Goal: Transaction & Acquisition: Purchase product/service

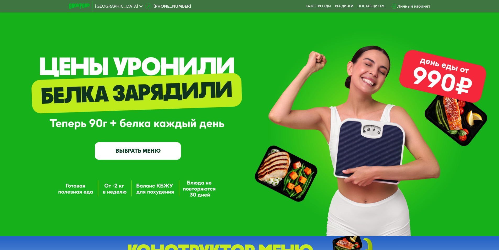
click at [149, 151] on link "ВЫБРАТЬ МЕНЮ" at bounding box center [138, 150] width 86 height 17
click at [143, 154] on link "ВЫБРАТЬ МЕНЮ" at bounding box center [138, 150] width 86 height 17
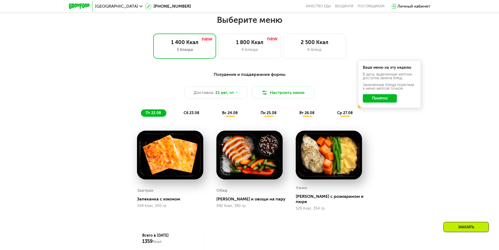
scroll to position [283, 0]
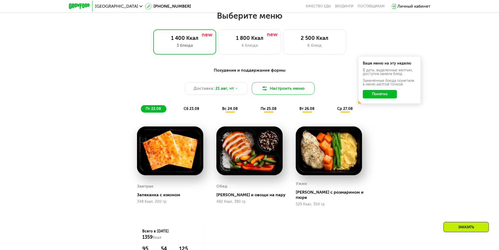
click at [275, 95] on button "Настроить меню" at bounding box center [283, 88] width 63 height 13
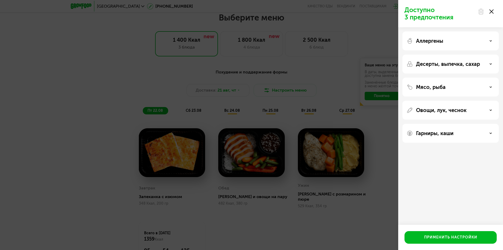
click at [493, 11] on icon at bounding box center [492, 11] width 4 height 4
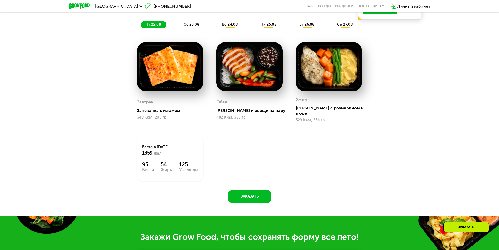
scroll to position [257, 0]
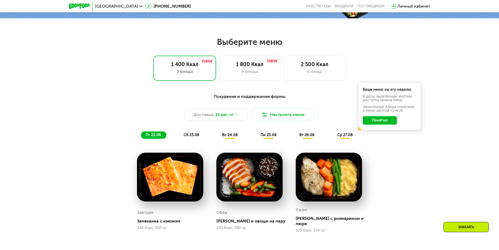
click at [374, 123] on button "Понятно" at bounding box center [380, 120] width 34 height 8
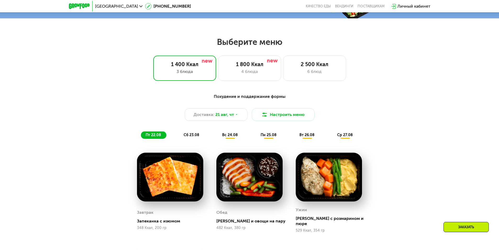
click at [415, 112] on div "Похудение и поддержание формы Доставка: [DATE] Настроить меню пт 22.08 сб 23.08…" at bounding box center [249, 206] width 499 height 240
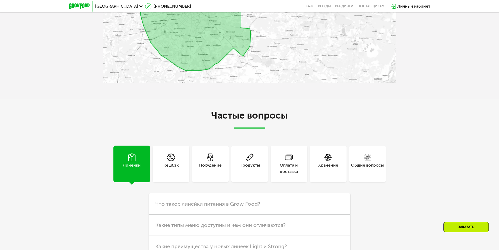
scroll to position [1201, 0]
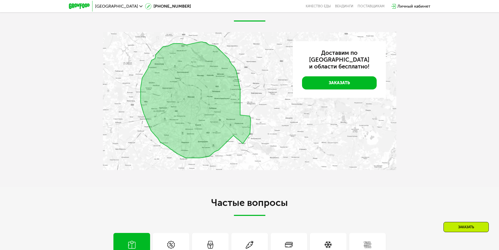
click at [427, 118] on div "Бесплатная доставка Доставим по [GEOGRAPHIC_DATA] и области бесплатно! Заказать" at bounding box center [249, 89] width 499 height 194
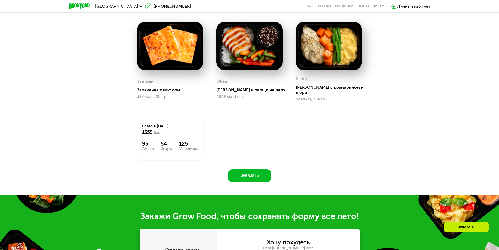
scroll to position [257, 0]
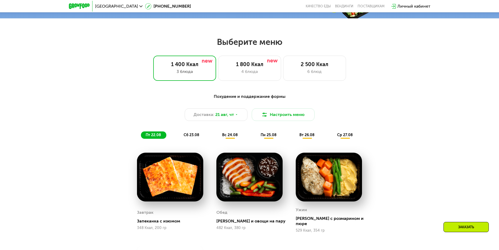
click at [193, 137] on span "сб 23.08" at bounding box center [192, 135] width 16 height 4
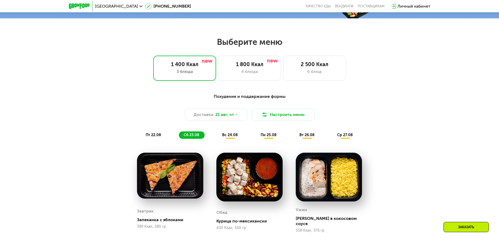
click at [256, 134] on div "вс 24.08" at bounding box center [269, 134] width 26 height 7
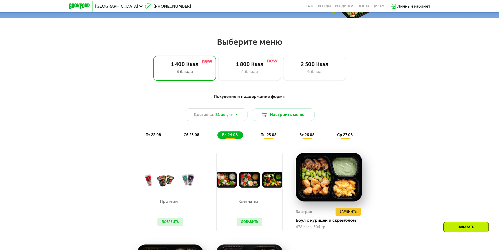
click at [422, 149] on div "Похудение и поддержание формы Доставка: [DATE] Настроить меню пт 22.08 сб 23.08…" at bounding box center [249, 222] width 499 height 273
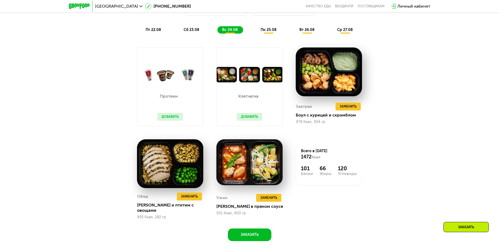
scroll to position [362, 0]
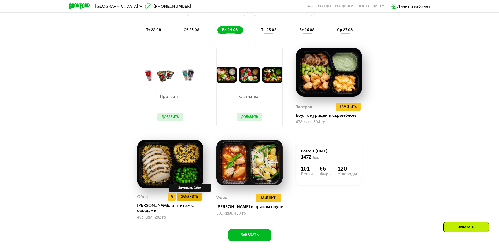
click at [190, 199] on span "Заменить" at bounding box center [189, 196] width 17 height 5
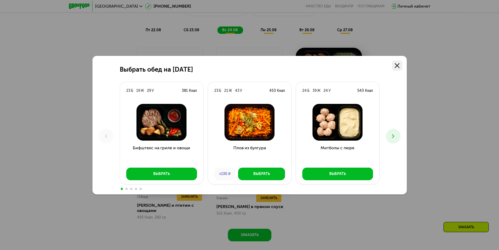
click at [398, 66] on use at bounding box center [397, 65] width 5 height 5
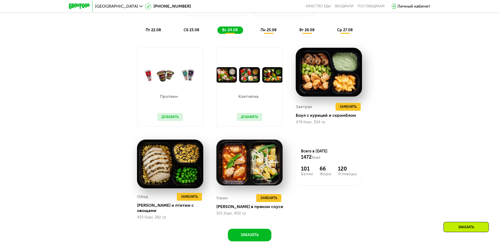
click at [415, 73] on div "Похудение и поддержание формы Доставка: [DATE] Настроить меню пт 22.08 сб 23.08…" at bounding box center [249, 117] width 499 height 273
